Goal: Task Accomplishment & Management: Complete application form

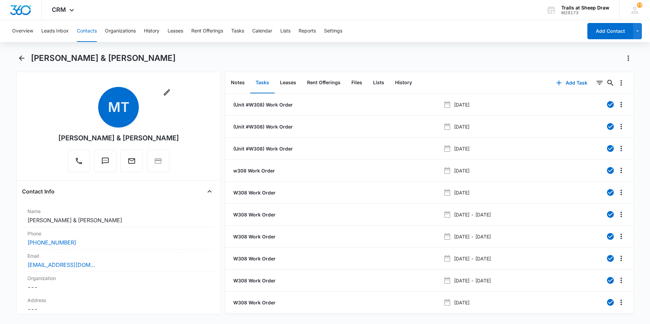
click at [88, 32] on button "Contacts" at bounding box center [87, 31] width 20 height 22
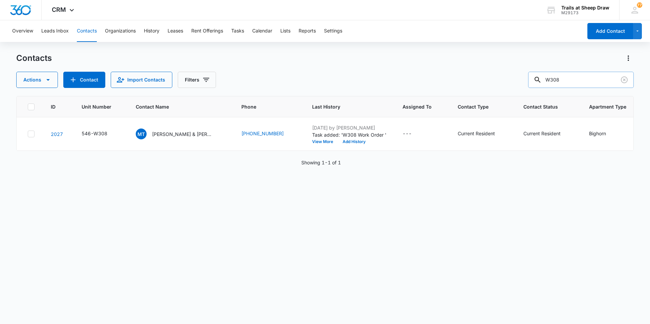
drag, startPoint x: 578, startPoint y: 81, endPoint x: 542, endPoint y: 82, distance: 36.3
click at [542, 82] on div "W308" at bounding box center [581, 80] width 106 height 16
type input "M102"
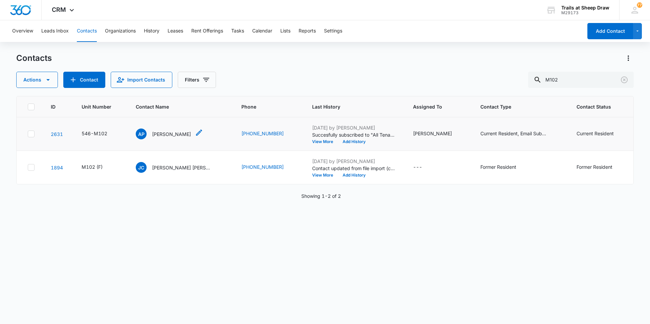
click at [166, 135] on p "[PERSON_NAME]" at bounding box center [171, 134] width 39 height 7
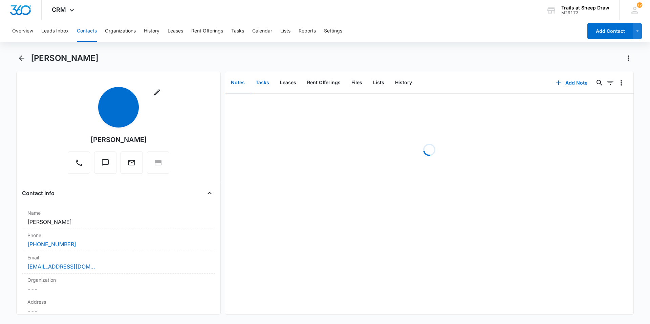
click at [259, 81] on button "Tasks" at bounding box center [262, 82] width 24 height 21
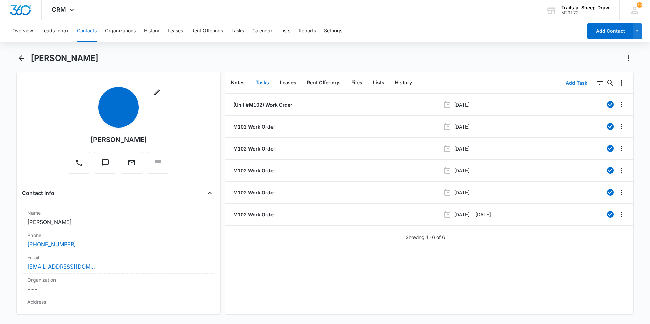
click at [569, 81] on button "Add Task" at bounding box center [572, 83] width 45 height 16
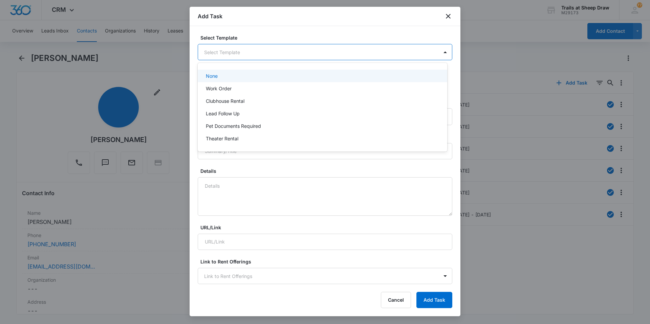
click at [212, 49] on body "CRM Apps Reputation Websites Forms CRM Email Social Content Ads Intelligence Fi…" at bounding box center [325, 162] width 650 height 324
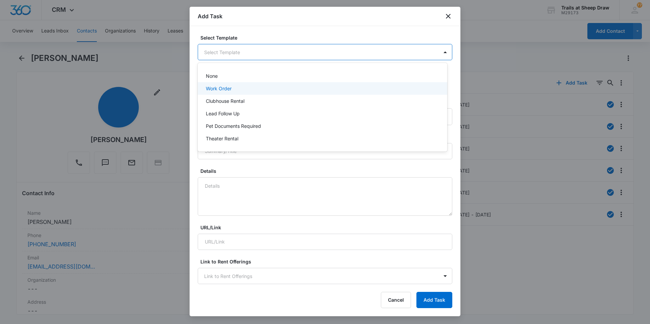
click at [217, 90] on p "Work Order" at bounding box center [219, 88] width 26 height 7
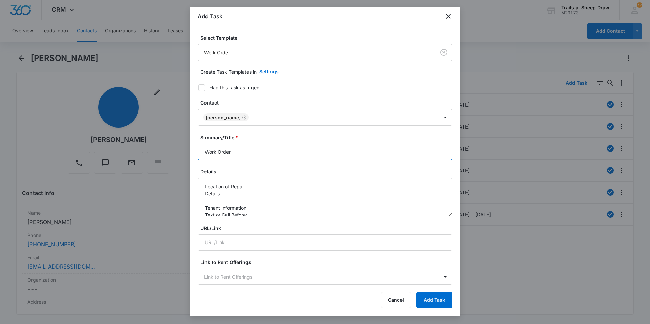
click at [205, 151] on input "Work Order" at bounding box center [325, 152] width 255 height 16
type input "M102 Work Order"
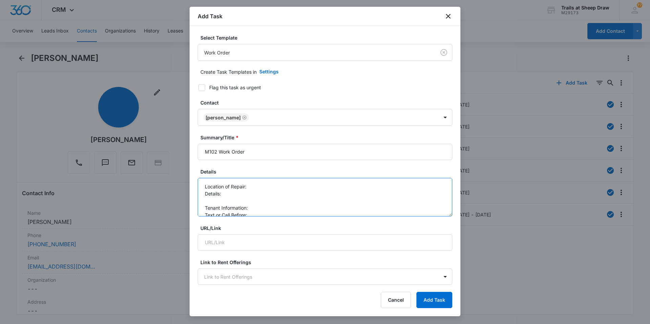
click at [268, 185] on textarea "Location of Repair: Details: Tenant Information: Text or Call Before:" at bounding box center [325, 197] width 255 height 39
click at [236, 196] on textarea "Location of Repair: AC Details: Tenant Information: Text or Call Before:" at bounding box center [325, 197] width 255 height 39
drag, startPoint x: 236, startPoint y: 196, endPoint x: 246, endPoint y: 194, distance: 10.3
click at [235, 196] on textarea "Location of Repair: AC Details: AC not blowing cocld air Tenant Information: Te…" at bounding box center [325, 197] width 255 height 39
click at [280, 191] on textarea "Location of Repair: AC Details: AC not blowing cocld air Tenant Information: Te…" at bounding box center [325, 197] width 255 height 39
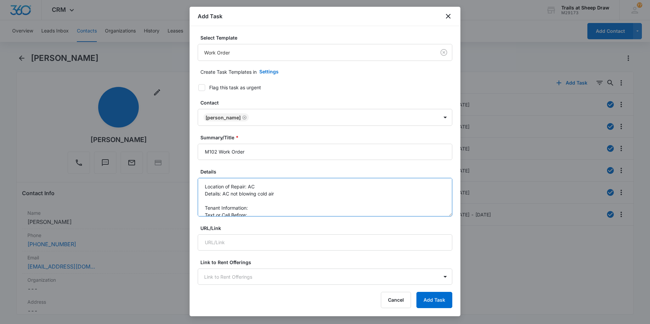
click at [257, 207] on textarea "Location of Repair: AC Details: AC not blowing cold air Tenant Information: Tex…" at bounding box center [325, 197] width 255 height 39
click at [258, 206] on textarea "Location of Repair: AC Details: AC not blowing cold air Tenant Information: [PH…" at bounding box center [325, 197] width 255 height 39
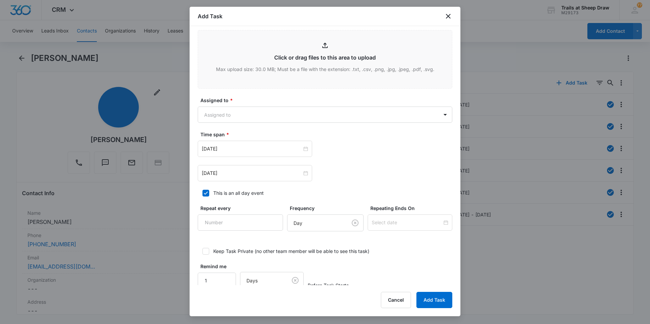
scroll to position [339, 0]
type textarea "Location of Repair: AC Details: AC not blowing cold air Tenant Information: [PH…"
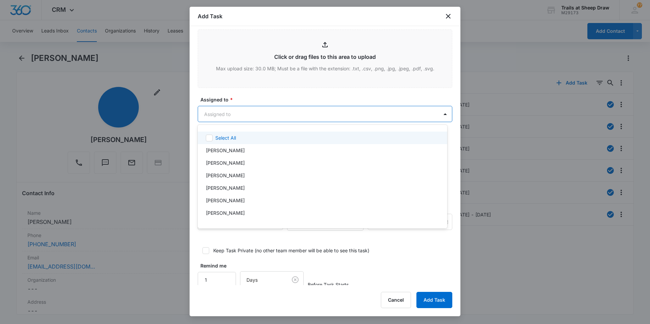
click at [249, 114] on body "CRM Apps Reputation Websites Forms CRM Email Social Content Ads Intelligence Fi…" at bounding box center [325, 162] width 650 height 324
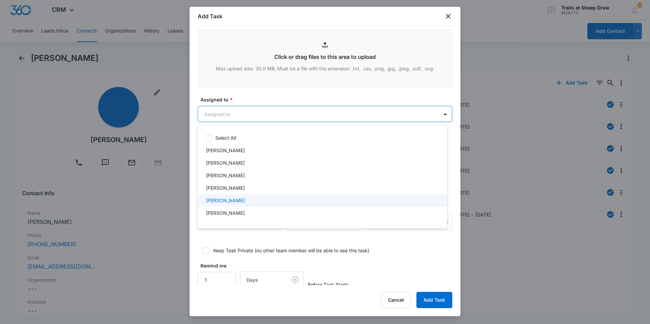
click at [251, 195] on div "[PERSON_NAME]" at bounding box center [323, 200] width 250 height 13
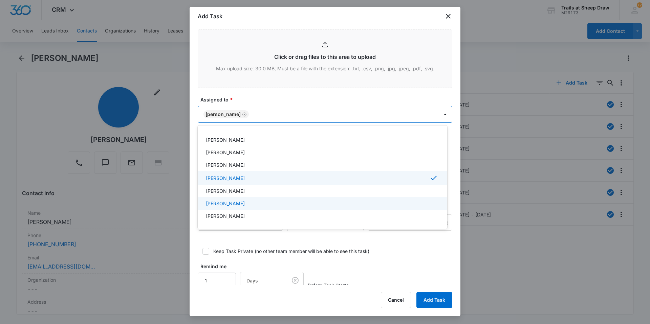
scroll to position [34, 0]
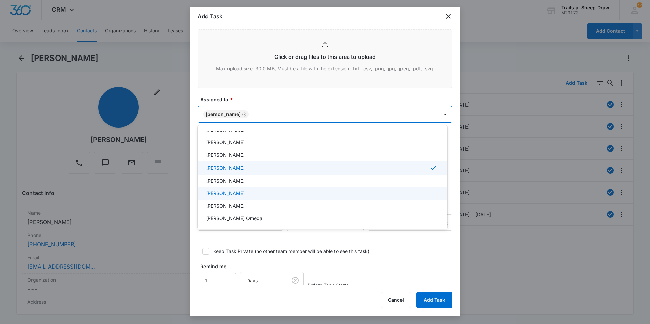
click at [245, 194] on p "[PERSON_NAME]" at bounding box center [225, 193] width 39 height 7
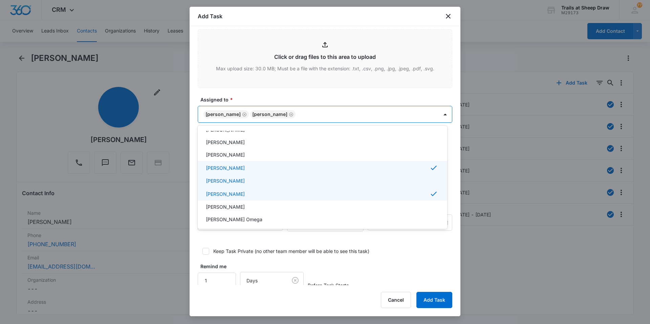
click at [193, 184] on div at bounding box center [325, 162] width 650 height 324
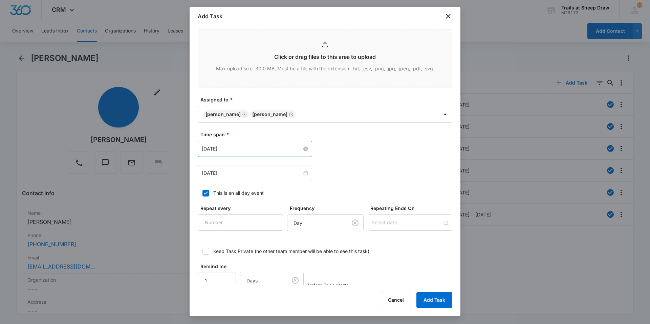
click at [251, 147] on input "[DATE]" at bounding box center [252, 148] width 100 height 7
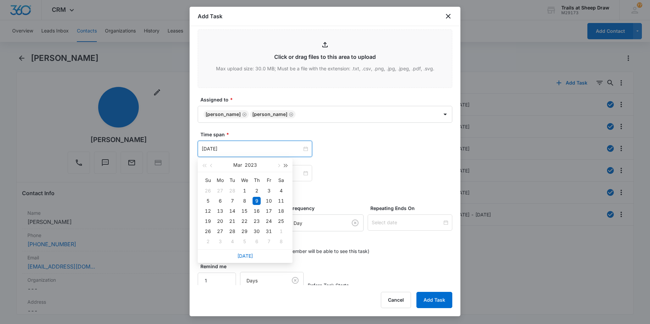
click at [287, 164] on button "button" at bounding box center [285, 166] width 7 height 14
click at [279, 164] on button "button" at bounding box center [278, 166] width 7 height 14
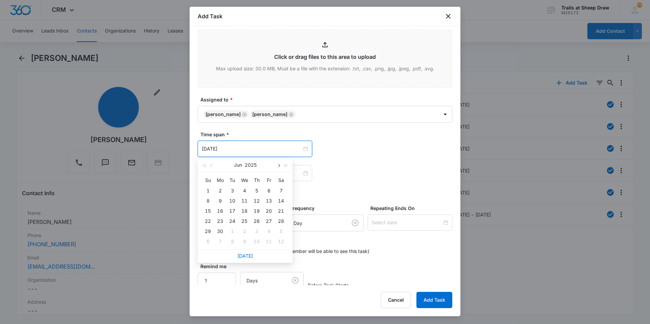
click at [279, 164] on button "button" at bounding box center [278, 166] width 7 height 14
type input "[DATE]"
click at [257, 188] on div "4" at bounding box center [257, 191] width 8 height 8
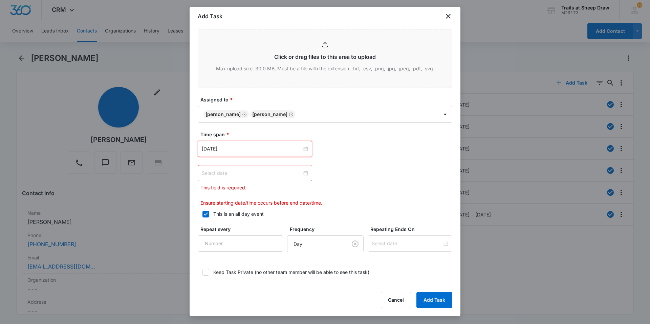
click at [302, 175] on div at bounding box center [255, 173] width 106 height 7
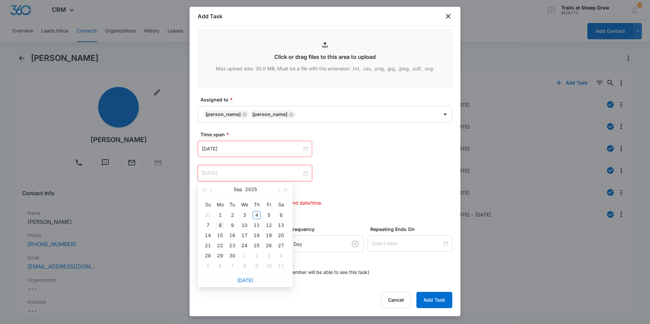
click at [220, 224] on div "8" at bounding box center [220, 225] width 8 height 8
type input "[DATE]"
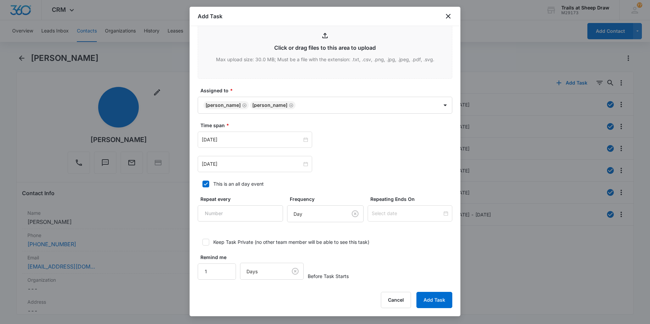
scroll to position [351, 0]
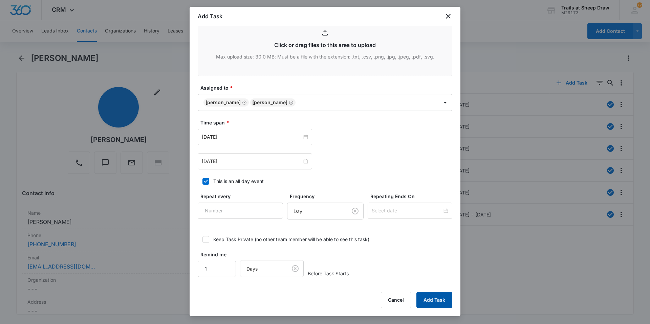
click at [430, 299] on button "Add Task" at bounding box center [435, 300] width 36 height 16
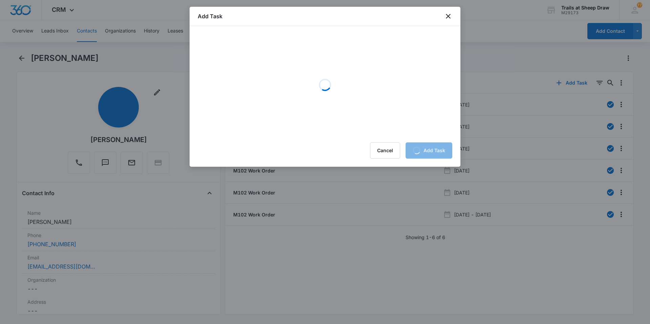
scroll to position [0, 0]
